Goal: Find specific page/section

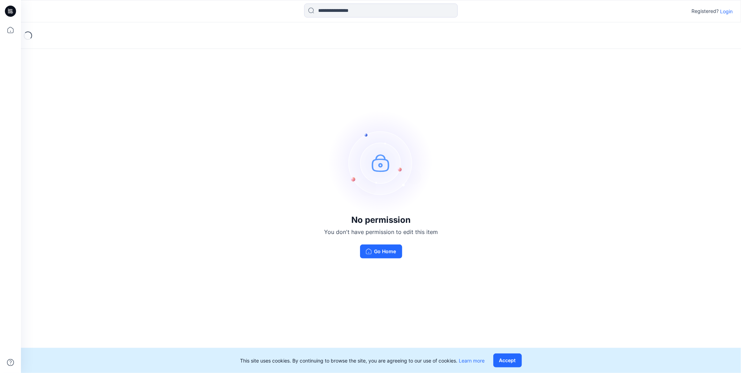
click at [725, 9] on p "Login" at bounding box center [726, 11] width 13 height 7
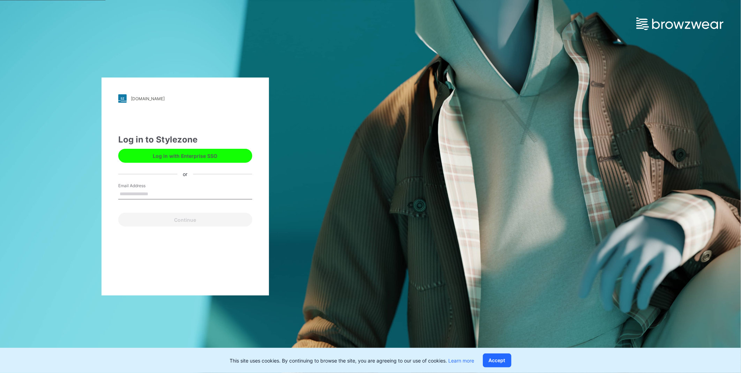
click at [192, 197] on input "Email Address" at bounding box center [185, 194] width 134 height 10
type input "**********"
click at [191, 221] on button "Continue" at bounding box center [185, 220] width 134 height 14
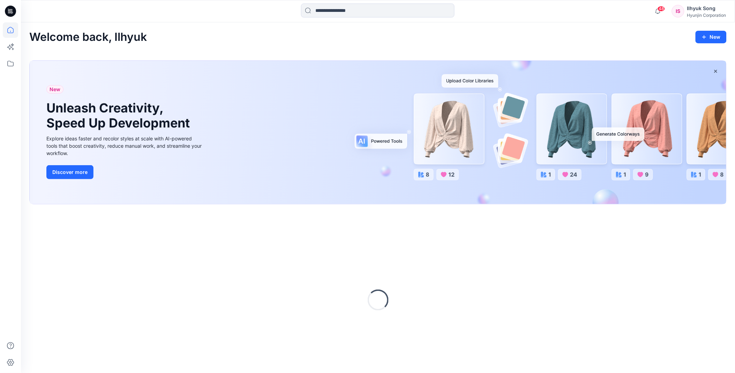
click at [368, 1] on div "48 Notifications [PERSON_NAME] shared 7J7P-27 F-16 WMN SET in 27 F-16 WMN PANT …" at bounding box center [378, 11] width 714 height 22
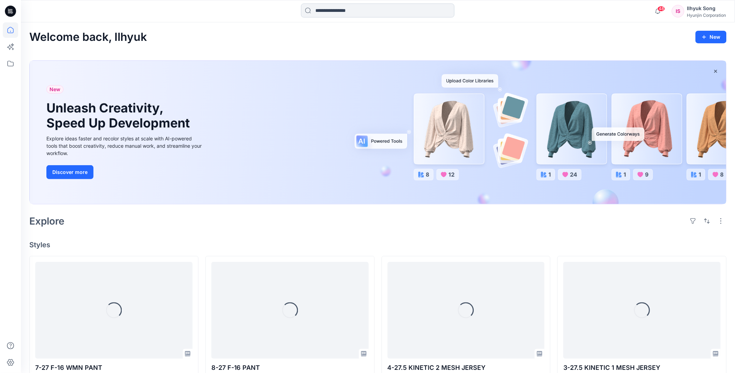
click at [371, 8] on input at bounding box center [378, 10] width 154 height 14
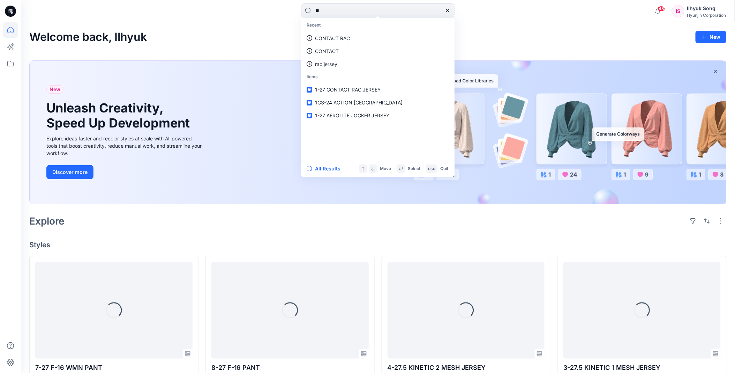
type input "*"
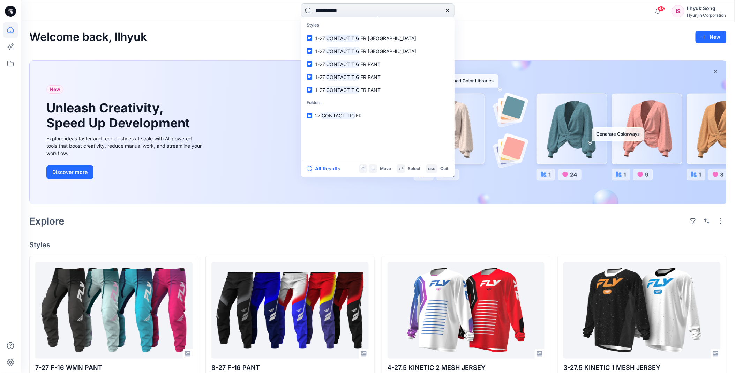
type input "**********"
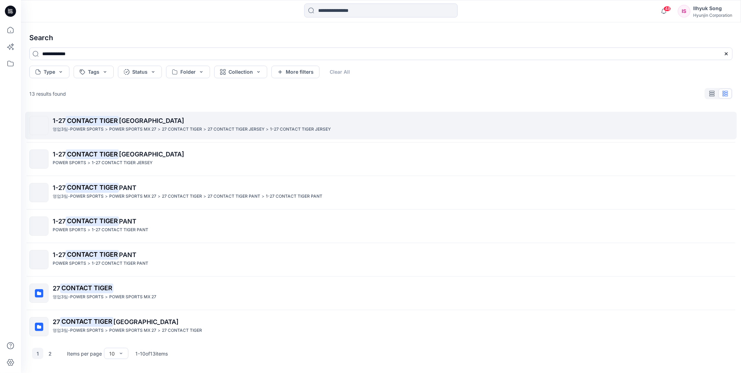
click at [140, 121] on span "[GEOGRAPHIC_DATA]" at bounding box center [151, 120] width 65 height 7
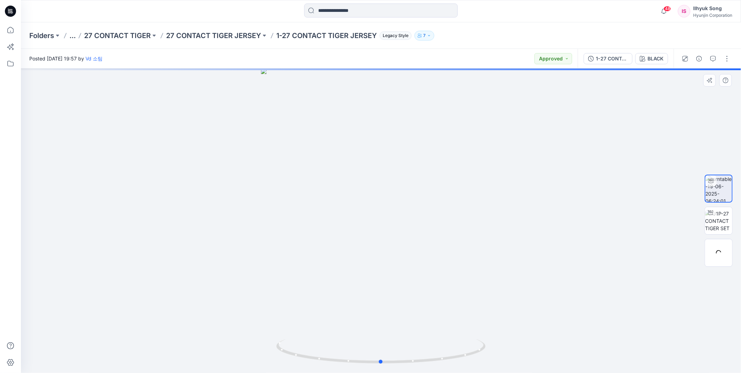
drag, startPoint x: 453, startPoint y: 213, endPoint x: 393, endPoint y: 204, distance: 60.4
click at [535, 212] on div at bounding box center [381, 220] width 720 height 304
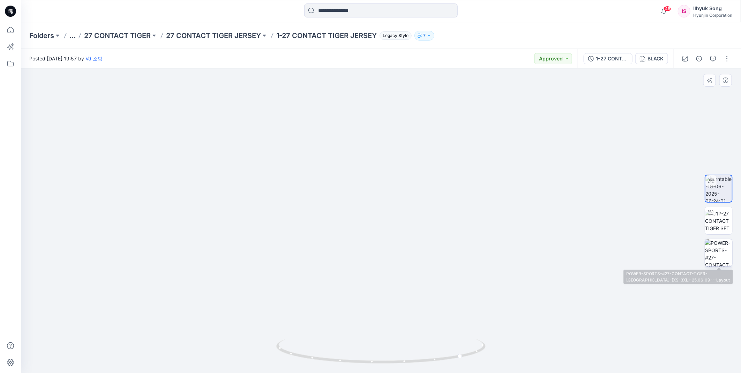
click at [720, 254] on img at bounding box center [718, 252] width 27 height 27
